Goal: Task Accomplishment & Management: Complete application form

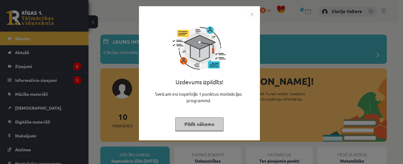
click at [210, 124] on button "Pildīt nākamo" at bounding box center [199, 124] width 48 height 14
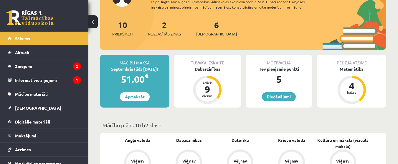
scroll to position [94, 0]
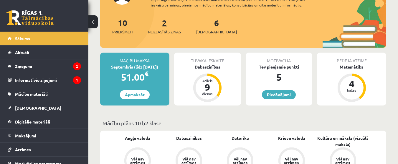
click at [167, 27] on link "2 Neizlasītās ziņas" at bounding box center [164, 25] width 33 height 17
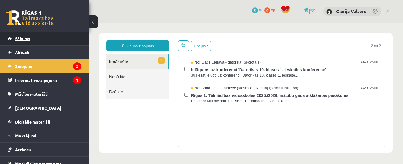
click at [47, 43] on link "Sākums" at bounding box center [44, 39] width 73 height 14
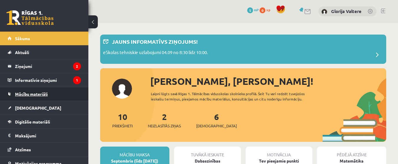
click at [50, 96] on link "Mācību materiāli" at bounding box center [44, 94] width 73 height 14
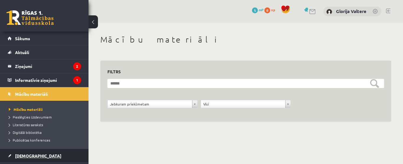
click at [44, 156] on link "[DEMOGRAPHIC_DATA]" at bounding box center [44, 156] width 73 height 14
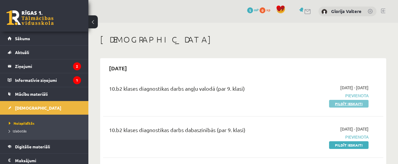
click at [351, 101] on link "Pildīt ieskaiti" at bounding box center [349, 104] width 40 height 8
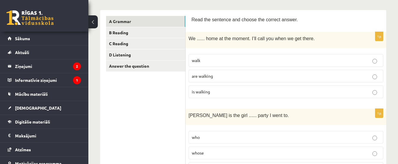
scroll to position [87, 0]
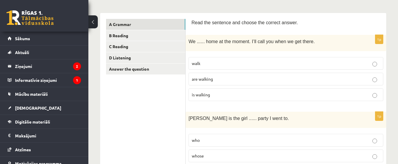
click at [245, 79] on p "are walking" at bounding box center [286, 79] width 188 height 6
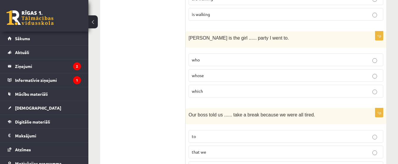
scroll to position [170, 0]
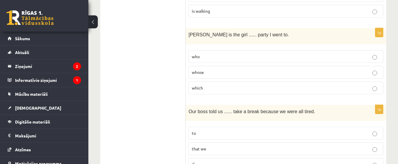
click at [272, 54] on p "who" at bounding box center [286, 56] width 188 height 6
click at [346, 67] on label "whose" at bounding box center [286, 72] width 195 height 13
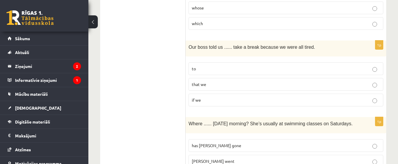
scroll to position [254, 0]
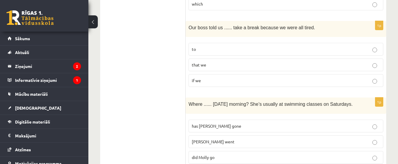
click at [265, 51] on p "to" at bounding box center [286, 49] width 188 height 6
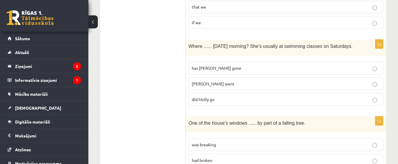
scroll to position [331, 0]
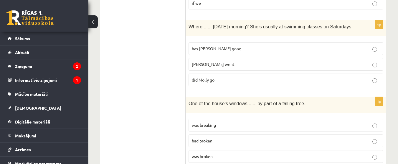
click at [277, 64] on p "Molly went" at bounding box center [286, 64] width 188 height 6
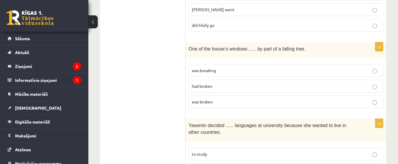
scroll to position [389, 0]
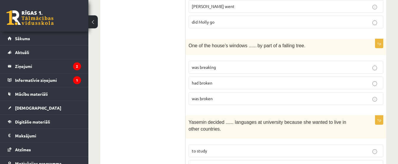
click at [230, 68] on p "was breaking" at bounding box center [286, 67] width 188 height 6
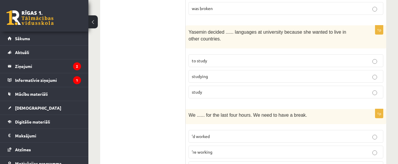
scroll to position [482, 0]
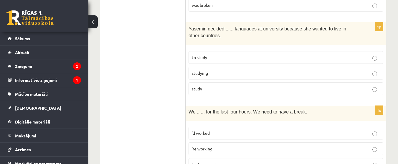
click at [290, 54] on p "to study" at bounding box center [286, 57] width 188 height 6
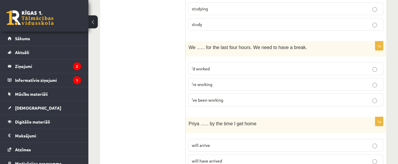
scroll to position [550, 0]
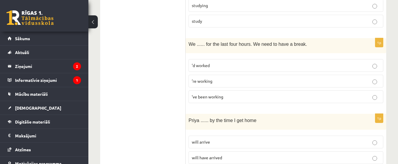
click at [273, 100] on p "’ve been working" at bounding box center [286, 96] width 188 height 6
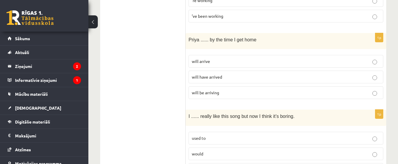
scroll to position [634, 0]
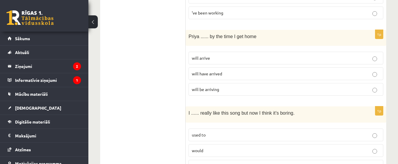
click at [216, 55] on label "will arrive" at bounding box center [286, 58] width 195 height 13
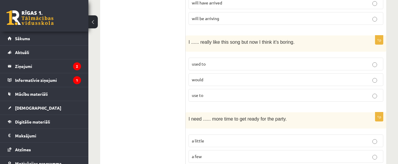
scroll to position [708, 0]
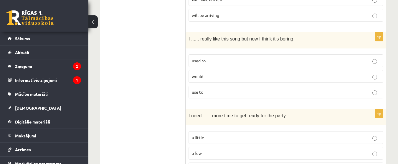
click at [240, 61] on p "used to" at bounding box center [286, 61] width 188 height 6
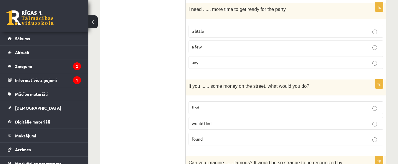
scroll to position [807, 0]
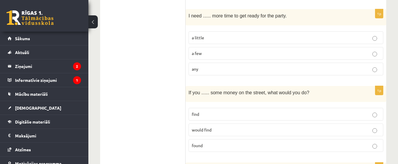
click at [236, 34] on label "a little" at bounding box center [286, 37] width 195 height 13
click at [226, 128] on p "would find" at bounding box center [286, 130] width 188 height 6
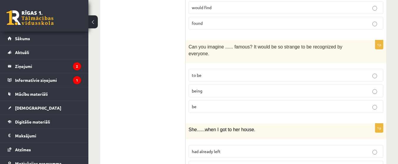
scroll to position [933, 0]
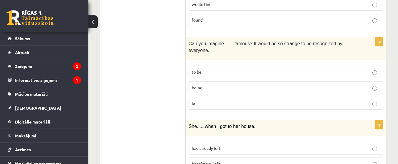
click at [229, 84] on p "being" at bounding box center [286, 87] width 188 height 6
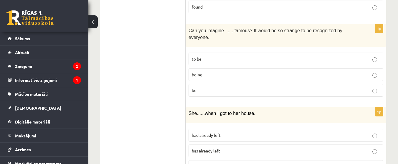
scroll to position [939, 0]
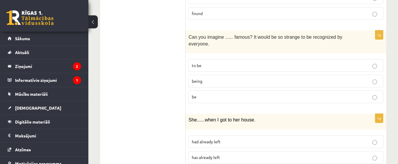
click at [336, 62] on p "to be" at bounding box center [286, 65] width 188 height 6
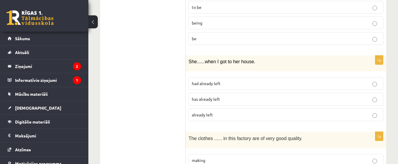
scroll to position [1007, 0]
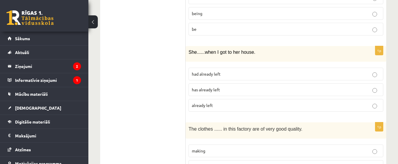
click at [247, 83] on label "has already left" at bounding box center [286, 89] width 195 height 13
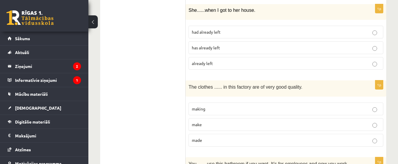
scroll to position [1052, 0]
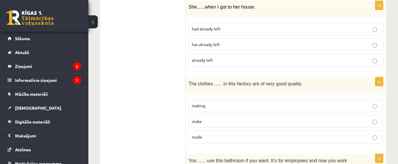
click at [210, 134] on p "made" at bounding box center [286, 137] width 188 height 6
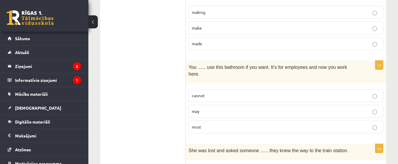
scroll to position [1152, 0]
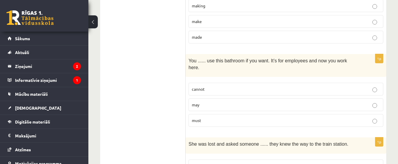
click at [208, 114] on label "must" at bounding box center [286, 120] width 195 height 13
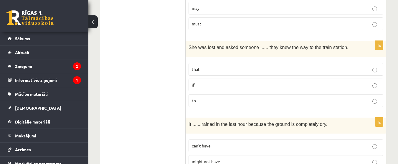
scroll to position [1251, 0]
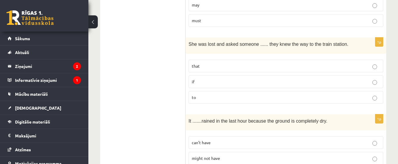
click at [224, 78] on p "if" at bounding box center [286, 81] width 188 height 6
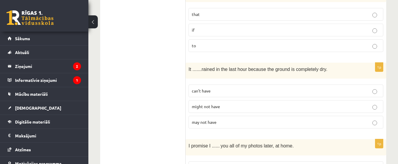
scroll to position [1306, 0]
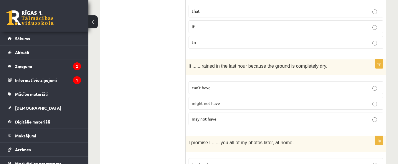
click at [235, 100] on p "might not have" at bounding box center [286, 103] width 188 height 6
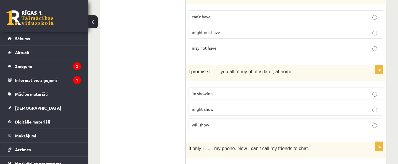
scroll to position [1380, 0]
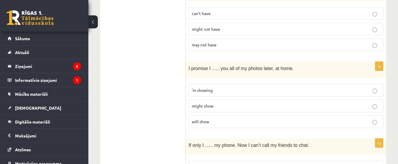
click at [267, 118] on p "will show" at bounding box center [286, 121] width 188 height 6
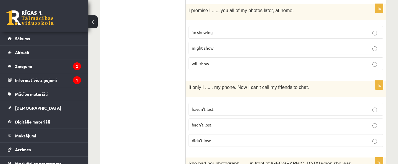
scroll to position [1444, 0]
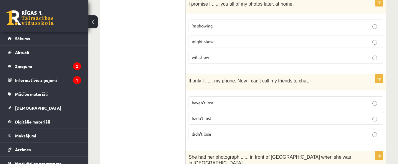
click at [210, 131] on span "didn’t lose" at bounding box center [201, 133] width 19 height 5
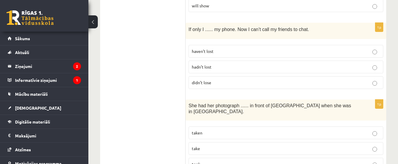
scroll to position [1506, 0]
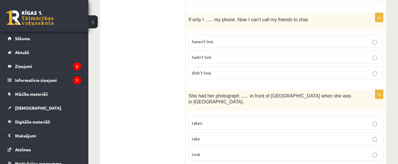
click at [208, 151] on p "took" at bounding box center [286, 154] width 188 height 6
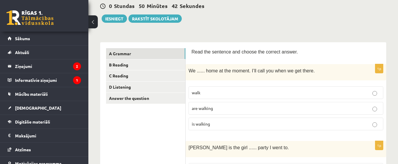
scroll to position [32, 0]
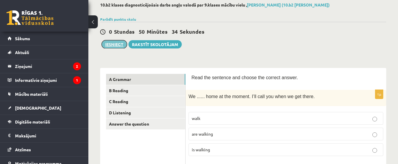
click at [118, 45] on button "Iesniegt" at bounding box center [114, 44] width 25 height 8
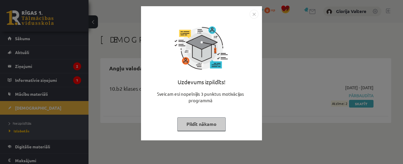
click at [205, 124] on button "Pildīt nākamo" at bounding box center [201, 124] width 48 height 14
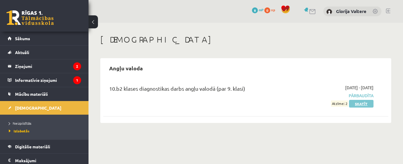
click at [354, 104] on link "Skatīt" at bounding box center [361, 104] width 24 height 8
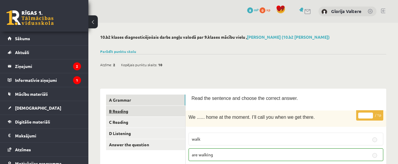
click at [135, 110] on link "B Reading" at bounding box center [145, 111] width 79 height 11
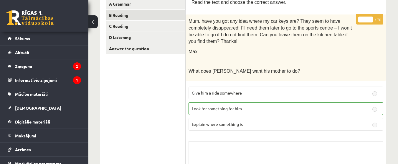
scroll to position [71, 0]
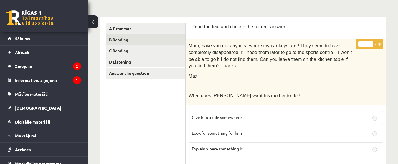
click at [214, 130] on span "Look for something for him" at bounding box center [217, 132] width 50 height 5
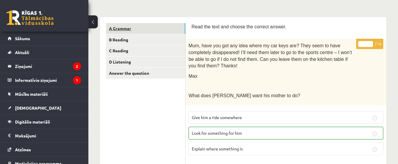
click at [125, 28] on link "A Grammar" at bounding box center [145, 28] width 79 height 11
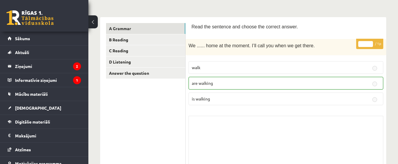
click at [95, 22] on button at bounding box center [92, 21] width 9 height 13
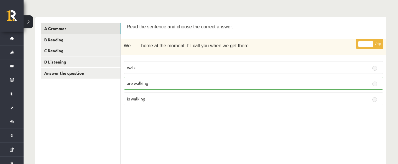
click at [29, 17] on button at bounding box center [28, 21] width 9 height 13
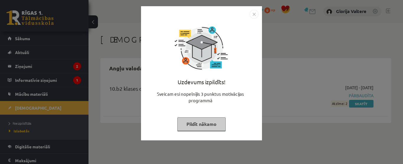
click at [191, 121] on button "Pildīt nākamo" at bounding box center [201, 124] width 48 height 14
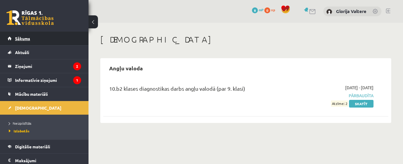
click at [28, 42] on link "Sākums" at bounding box center [44, 39] width 73 height 14
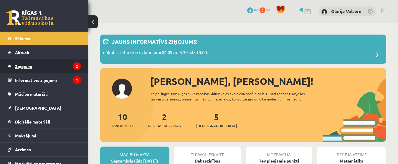
click at [37, 65] on legend "Ziņojumi 2" at bounding box center [48, 66] width 66 height 14
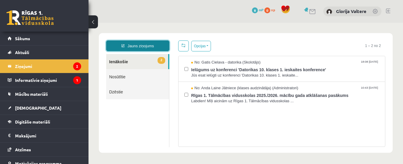
click at [124, 42] on link "Jauns ziņojums" at bounding box center [137, 45] width 63 height 11
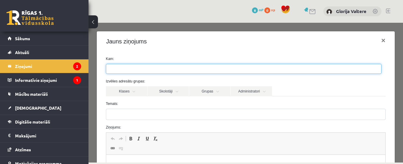
click at [132, 65] on ul at bounding box center [243, 68] width 275 height 9
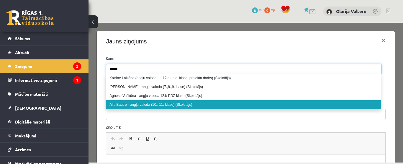
type input "*****"
select select "*****"
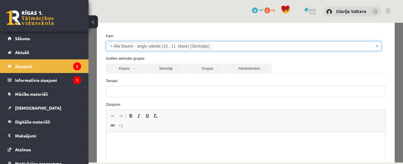
scroll to position [23, 0]
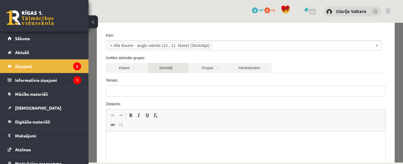
click at [173, 68] on link "Skolotāji" at bounding box center [167, 68] width 41 height 10
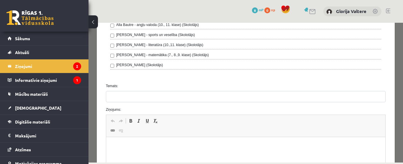
scroll to position [165, 0]
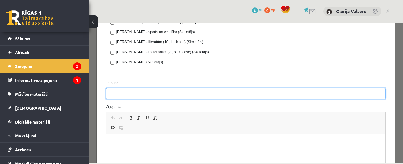
click at [182, 89] on input "Temats:" at bounding box center [246, 93] width 280 height 11
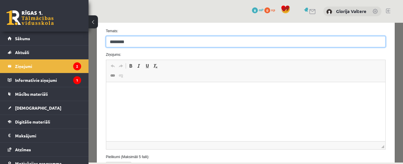
scroll to position [224, 0]
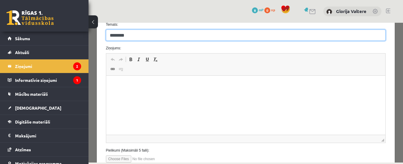
type input "********"
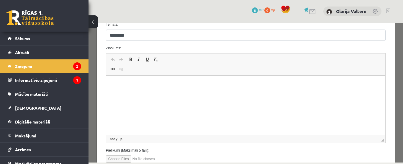
click at [116, 93] on html at bounding box center [245, 84] width 279 height 18
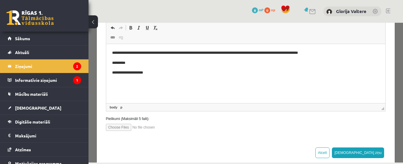
scroll to position [266, 0]
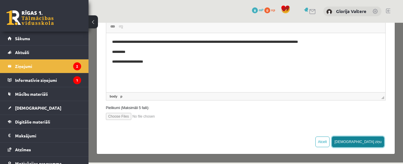
click at [366, 140] on button "Sūtīt ziņu" at bounding box center [358, 141] width 52 height 11
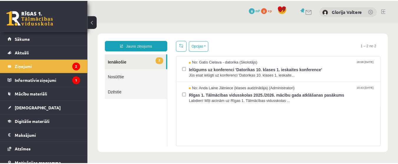
scroll to position [0, 0]
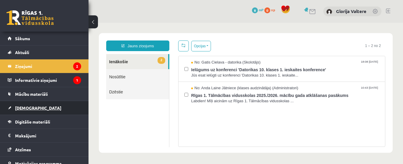
click at [51, 110] on link "[DEMOGRAPHIC_DATA]" at bounding box center [44, 108] width 73 height 14
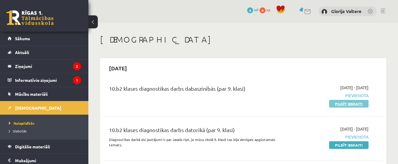
click at [343, 102] on link "Pildīt ieskaiti" at bounding box center [349, 104] width 40 height 8
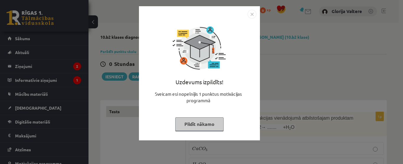
click at [200, 127] on button "Pildīt nākamo" at bounding box center [199, 124] width 48 height 14
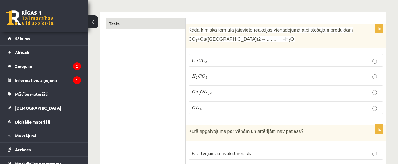
scroll to position [94, 0]
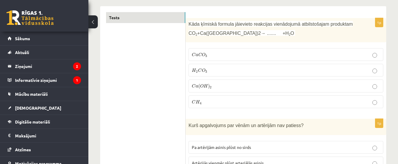
click at [223, 84] on p "C a ( O H ) 2 C a ( O H ) 2" at bounding box center [286, 86] width 188 height 6
click at [231, 51] on label "C a C O 3 C a C O 3" at bounding box center [286, 54] width 195 height 13
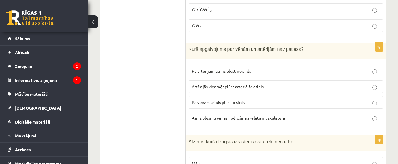
scroll to position [176, 0]
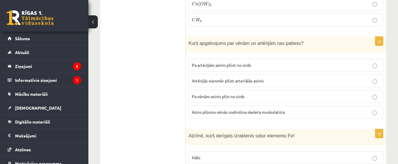
click at [340, 78] on p "Artērijās vienmēr plūst arteriālās asinis" at bounding box center [286, 81] width 188 height 6
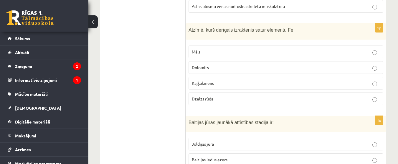
scroll to position [287, 0]
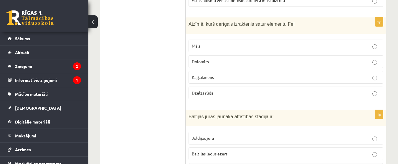
click at [344, 88] on label "Dzelzs rūda" at bounding box center [286, 92] width 195 height 13
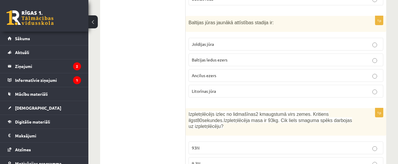
scroll to position [375, 0]
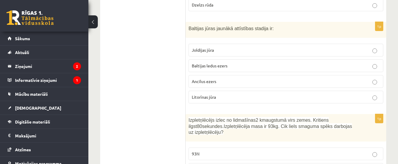
click at [267, 93] on label "Litorīnas jūra" at bounding box center [286, 97] width 195 height 13
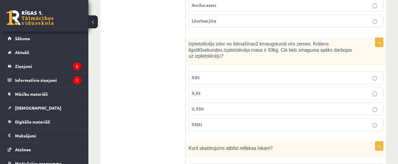
scroll to position [457, 0]
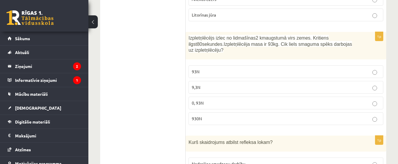
click at [288, 80] on fieldset "93N 9,3N 0, 93N 930N" at bounding box center [286, 94] width 195 height 64
click at [286, 84] on p "9,3N" at bounding box center [286, 87] width 188 height 6
click at [287, 119] on p "930N" at bounding box center [286, 118] width 188 height 6
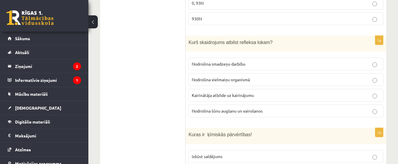
scroll to position [562, 0]
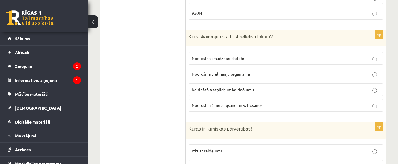
click at [316, 90] on p "Kairinātāja atbilde uz kairinājumu" at bounding box center [286, 89] width 188 height 6
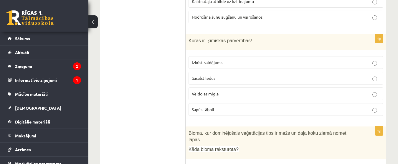
scroll to position [656, 0]
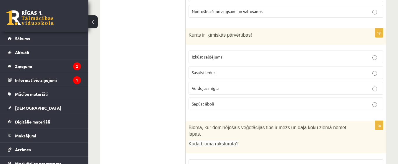
click at [269, 105] on p "Sapūst āboli" at bounding box center [286, 104] width 188 height 6
click at [270, 73] on p "Sasalst ledus" at bounding box center [286, 72] width 188 height 6
click at [281, 107] on label "Sapūst āboli" at bounding box center [286, 103] width 195 height 13
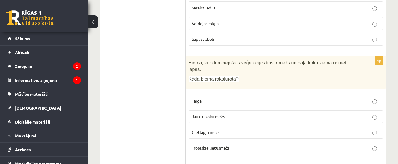
scroll to position [727, 0]
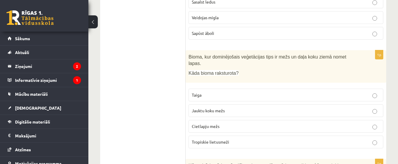
click at [330, 107] on label "Jauktu koku mežs" at bounding box center [286, 110] width 195 height 13
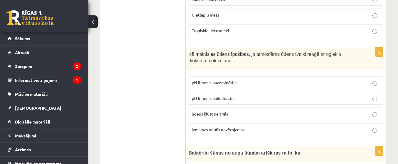
scroll to position [844, 0]
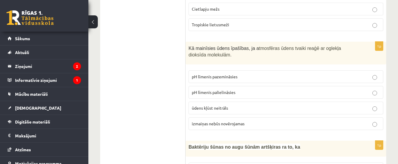
click at [259, 89] on p "pH līmenis palielināsies" at bounding box center [286, 92] width 188 height 6
click at [259, 73] on p "pH līmenis pazemināsies" at bounding box center [286, 76] width 188 height 6
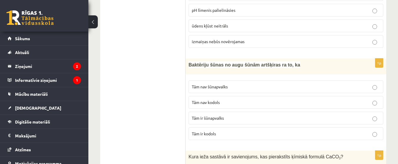
scroll to position [938, 0]
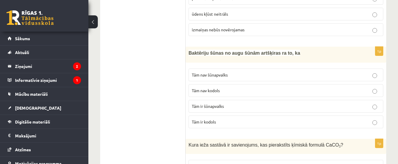
click at [379, 119] on p "Tām ir kodols" at bounding box center [286, 122] width 188 height 6
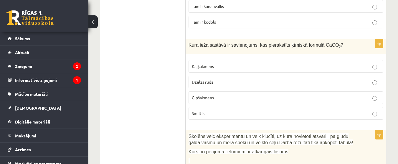
scroll to position [1031, 0]
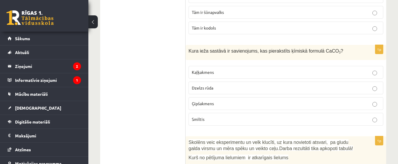
click at [307, 69] on p "Kaļķakmens" at bounding box center [286, 72] width 188 height 6
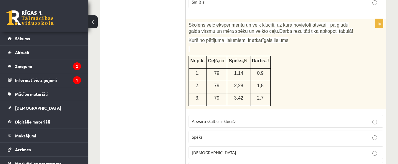
scroll to position [1160, 0]
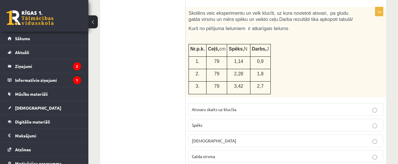
click at [284, 122] on p "Spēks" at bounding box center [286, 125] width 188 height 6
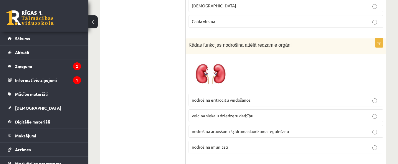
scroll to position [1301, 0]
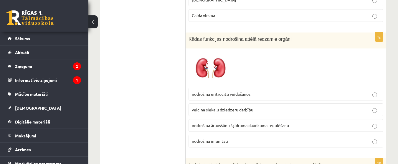
click at [255, 122] on span "nodrošina ārpusšūnu šķidruma daudzuma regulēšanu" at bounding box center [240, 124] width 97 height 5
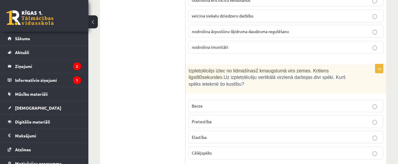
scroll to position [1401, 0]
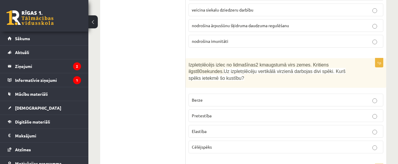
click at [337, 112] on p "Pretestība" at bounding box center [286, 115] width 188 height 6
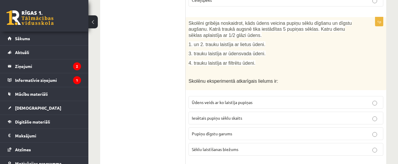
scroll to position [1535, 0]
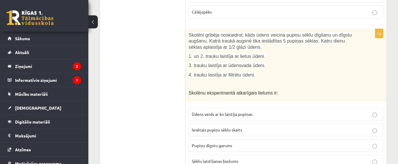
click at [308, 139] on label "Pupiņu dīgstu garums" at bounding box center [286, 145] width 195 height 13
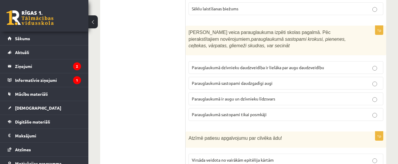
scroll to position [1682, 0]
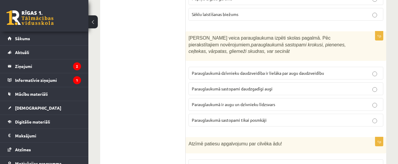
click at [359, 70] on p "Parauglaukumā dzīvnieku daudzveidība ir lielāka par augu daudzveidību" at bounding box center [286, 73] width 188 height 6
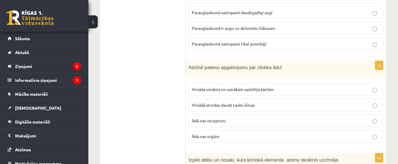
scroll to position [1764, 0]
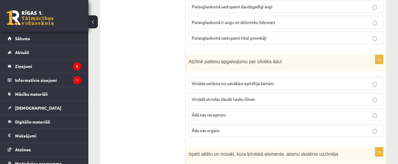
click at [249, 96] on p "Virsādā atrodas daudz tauku šūnas" at bounding box center [286, 99] width 188 height 6
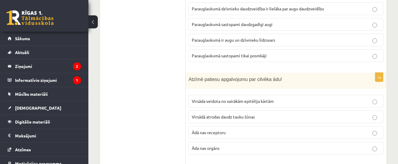
scroll to position [1752, 0]
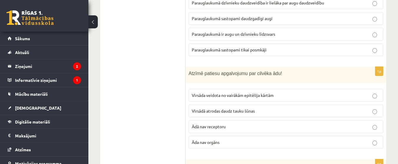
click at [327, 92] on p "Virsāda veidota no vairākām epitēlija kārtām" at bounding box center [286, 95] width 188 height 6
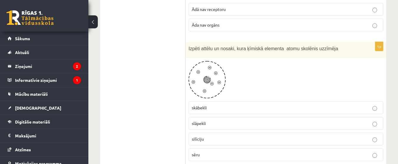
scroll to position [1875, 0]
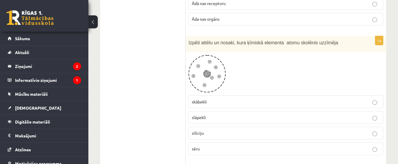
click at [295, 114] on p "slāpekli" at bounding box center [286, 117] width 188 height 6
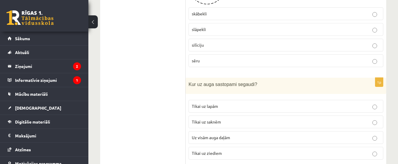
scroll to position [1969, 0]
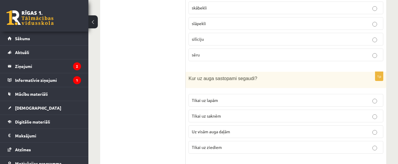
click at [275, 128] on p "Uz visām auga daļām" at bounding box center [286, 131] width 188 height 6
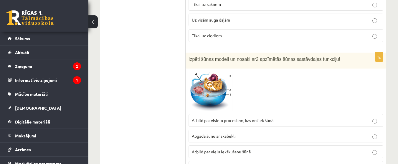
scroll to position [2098, 0]
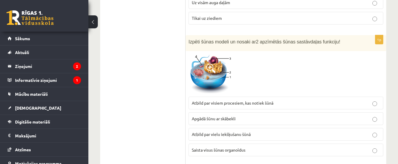
click at [221, 59] on img at bounding box center [211, 74] width 44 height 40
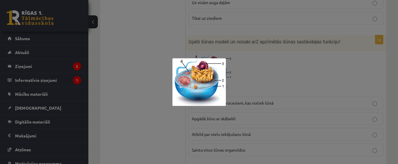
click at [232, 59] on div at bounding box center [199, 82] width 398 height 164
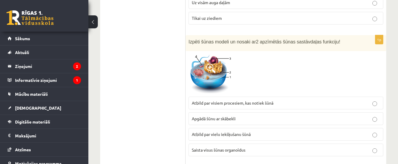
click at [225, 58] on img at bounding box center [211, 74] width 44 height 40
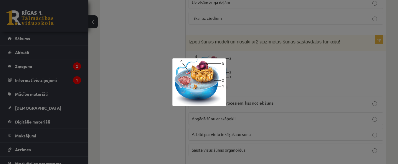
click at [225, 58] on img at bounding box center [200, 82] width 54 height 48
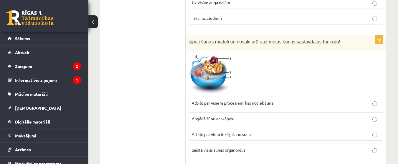
click at [239, 131] on p "Atbild par vielu iekšķušanu šūnā" at bounding box center [286, 134] width 188 height 6
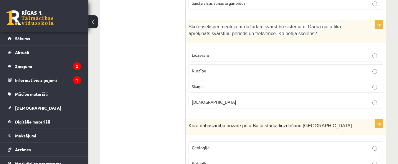
scroll to position [2221, 0]
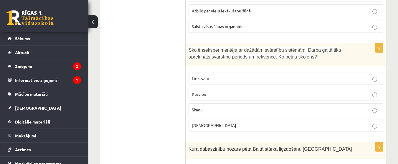
click at [314, 91] on p "Kustību" at bounding box center [286, 94] width 188 height 6
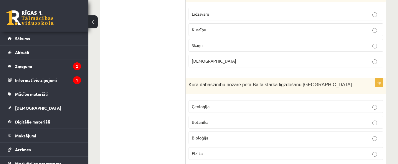
scroll to position [2309, 0]
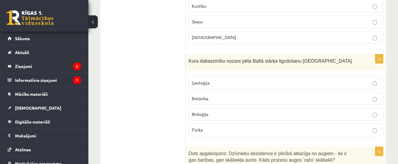
click at [259, 80] on p "Ģeoloģija" at bounding box center [286, 83] width 188 height 6
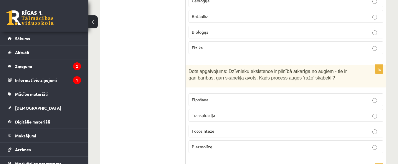
scroll to position [2397, 0]
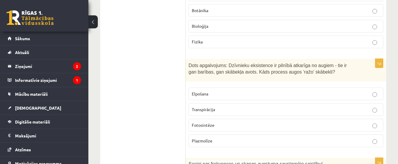
click at [244, 122] on p "Fotosintēze" at bounding box center [286, 125] width 188 height 6
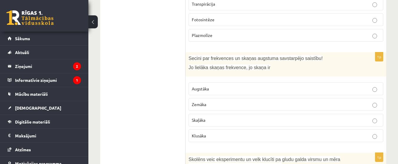
scroll to position [2514, 0]
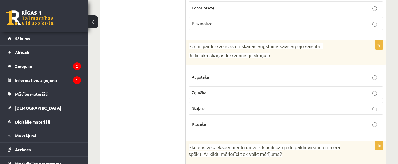
click at [219, 74] on p "Augstāka" at bounding box center [286, 77] width 188 height 6
click at [219, 102] on label "Skaļāka" at bounding box center [286, 108] width 195 height 13
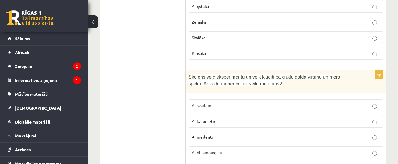
scroll to position [2614, 0]
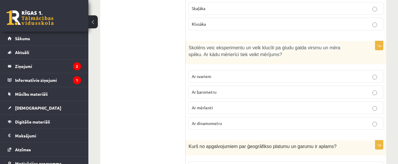
click at [251, 120] on p "Ar dinamometru" at bounding box center [286, 123] width 188 height 6
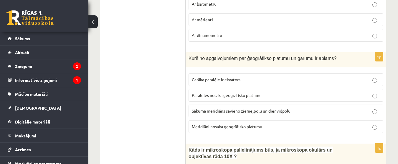
scroll to position [2713, 0]
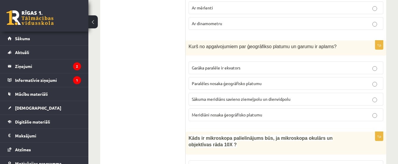
click at [250, 96] on p "Sākuma meridiāns savieno ziemeļpolu un dienvidpolu" at bounding box center [286, 99] width 188 height 6
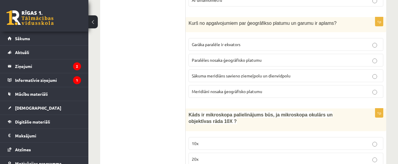
scroll to position [2731, 0]
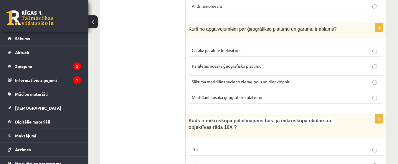
click at [371, 94] on p "Meridiāni nosaka ģeogrāfisko platumu" at bounding box center [286, 97] width 188 height 6
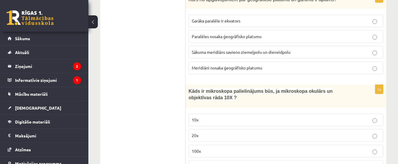
scroll to position [2783, 0]
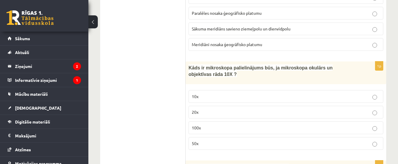
click at [288, 93] on p "10x" at bounding box center [286, 96] width 188 height 6
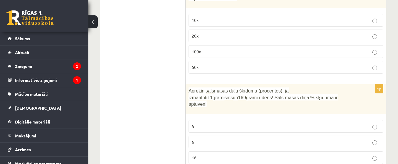
scroll to position [2877, 0]
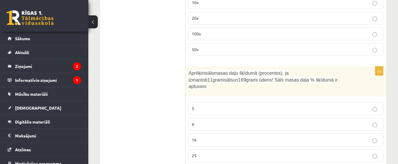
click at [225, 121] on p "6" at bounding box center [286, 124] width 188 height 6
click at [234, 137] on p "16" at bounding box center [286, 140] width 188 height 6
click at [366, 118] on label "6" at bounding box center [286, 124] width 195 height 13
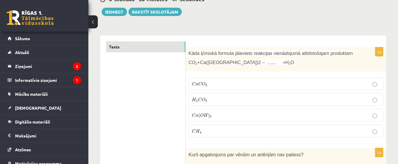
scroll to position [0, 0]
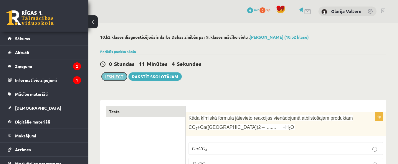
click at [119, 76] on button "Iesniegt" at bounding box center [114, 76] width 25 height 8
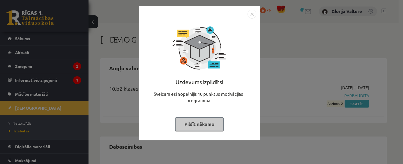
click at [203, 122] on button "Pildīt nākamo" at bounding box center [199, 124] width 48 height 14
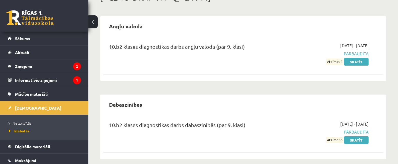
scroll to position [49, 0]
